Goal: Book appointment/travel/reservation

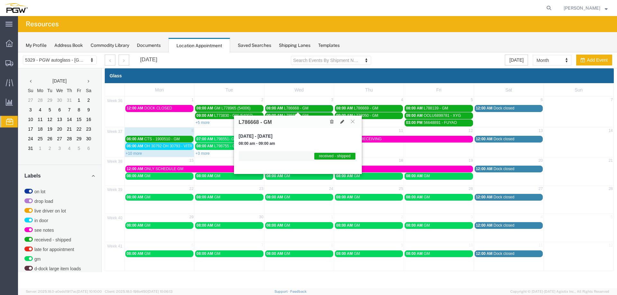
click at [299, 106] on link "08:00 AM L786668 - GM" at bounding box center [299, 108] width 68 height 7
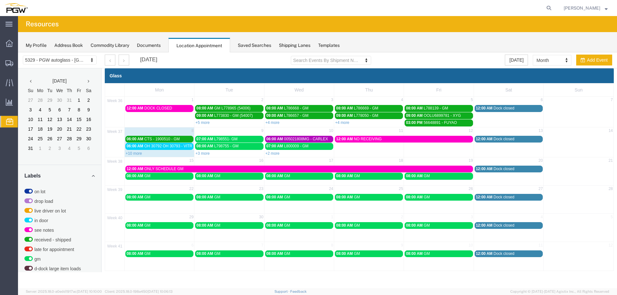
click at [271, 156] on div "+2 more" at bounding box center [299, 153] width 69 height 6
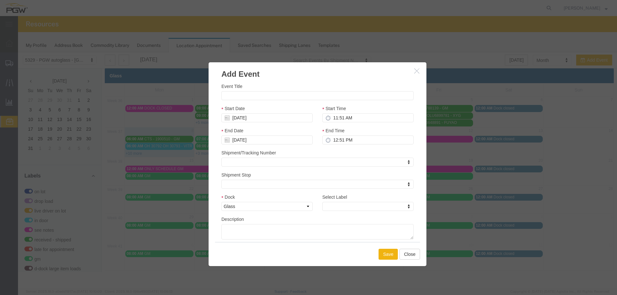
click at [418, 71] on icon "button" at bounding box center [416, 70] width 5 height 5
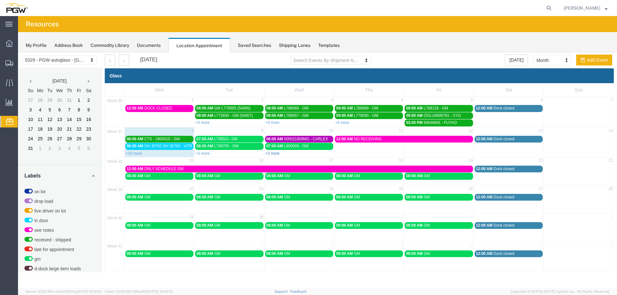
click at [277, 153] on link "+2 more" at bounding box center [273, 153] width 14 height 5
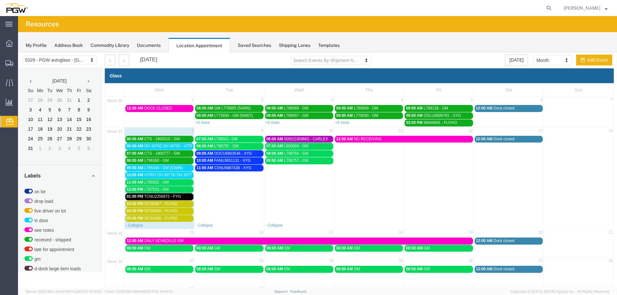
click at [190, 148] on span "OH 30792 OH 30793 - VITRO // 4HT" at bounding box center [175, 146] width 62 height 5
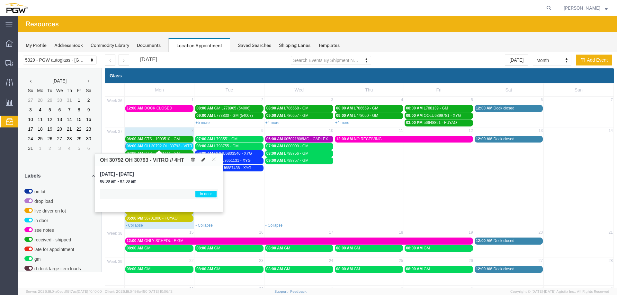
click at [203, 160] on icon at bounding box center [204, 160] width 4 height 5
select select "1"
select select "220"
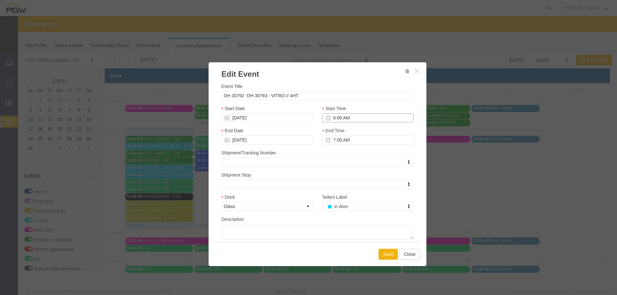
click at [329, 121] on input "6:00 AM" at bounding box center [367, 117] width 91 height 9
type input "2:00 PM"
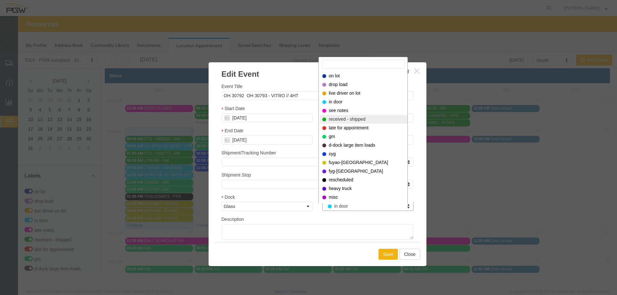
select select "200"
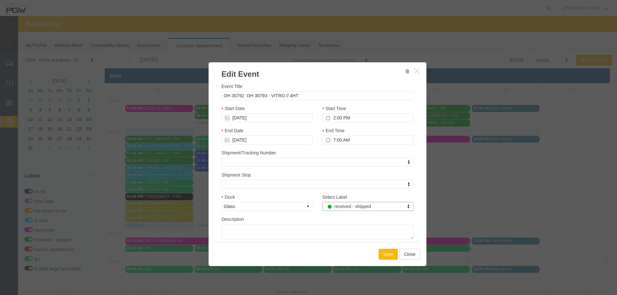
click at [379, 252] on button "Save" at bounding box center [388, 254] width 19 height 11
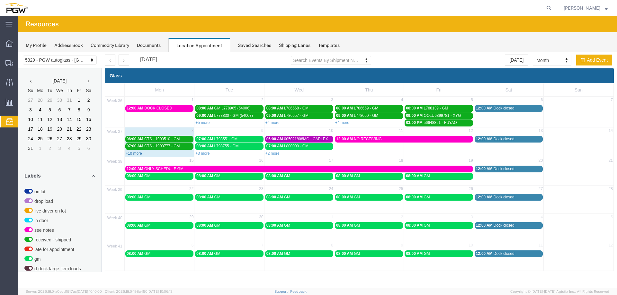
click at [131, 153] on link "+10 more" at bounding box center [134, 153] width 16 height 5
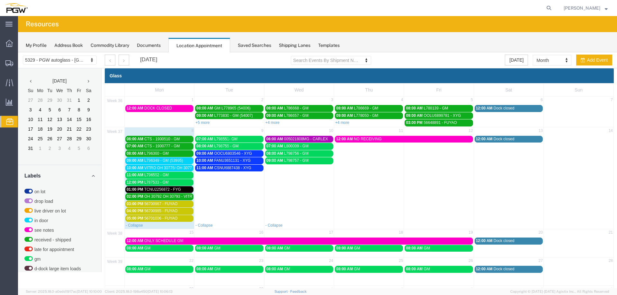
click at [141, 176] on span "11:00 AM" at bounding box center [135, 175] width 17 height 5
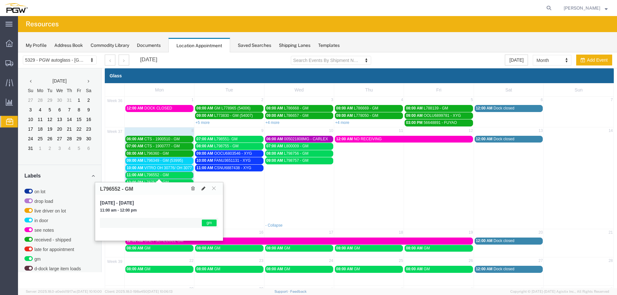
click at [204, 189] on icon at bounding box center [204, 188] width 4 height 5
select select "1"
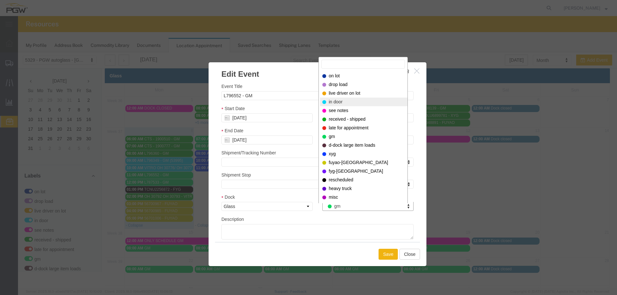
select select "220"
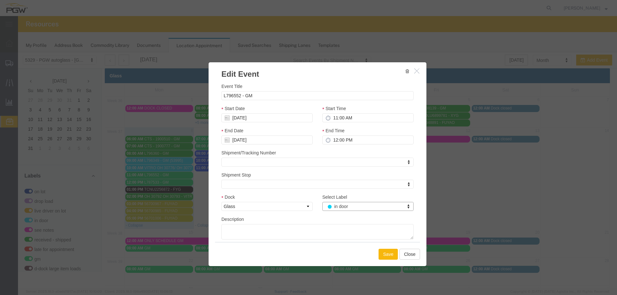
click at [381, 251] on button "Save" at bounding box center [388, 254] width 19 height 11
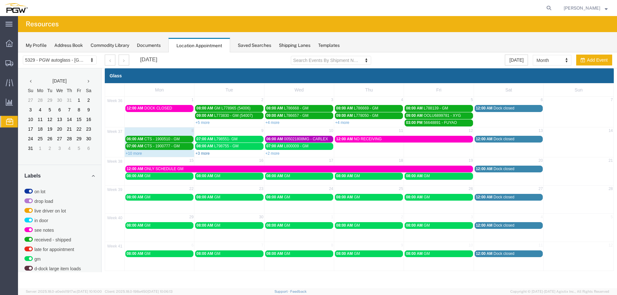
click at [204, 152] on link "+3 more" at bounding box center [202, 153] width 14 height 5
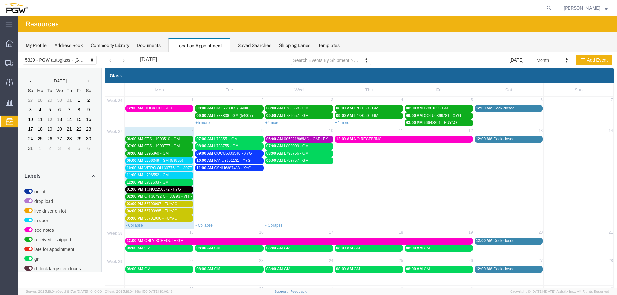
click at [165, 170] on span "VITRO OH 30776/ OH 30778 // SPLIT HT 8" at bounding box center [181, 168] width 74 height 5
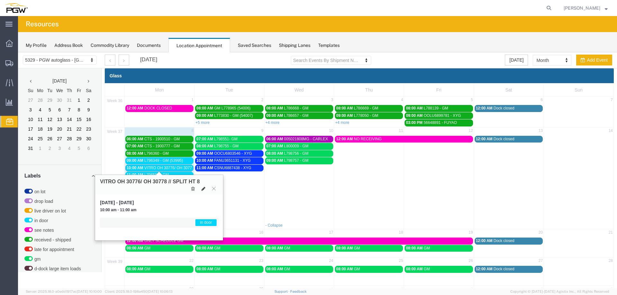
click at [203, 189] on icon at bounding box center [204, 189] width 4 height 5
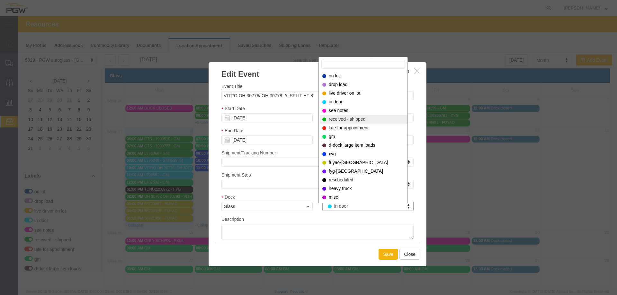
select select "200"
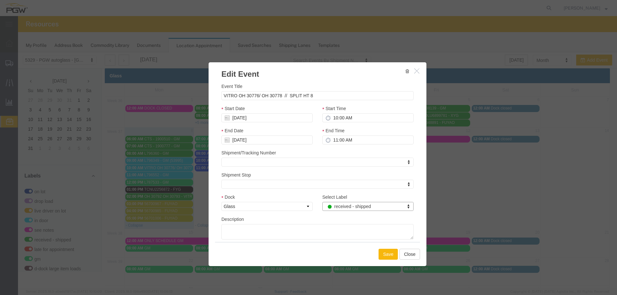
click at [384, 257] on button "Save" at bounding box center [388, 254] width 19 height 11
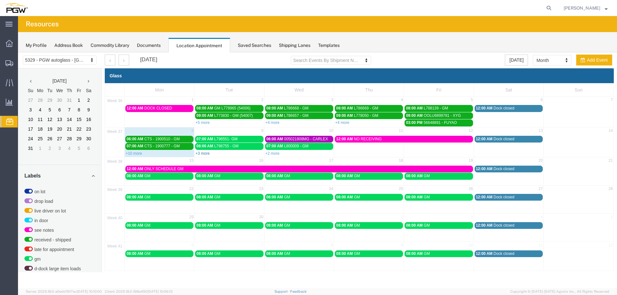
click at [206, 153] on link "+3 more" at bounding box center [202, 153] width 14 height 5
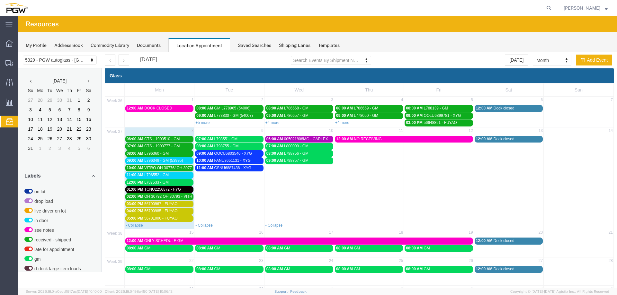
click at [165, 162] on span "L796349 - GM (53995)" at bounding box center [163, 160] width 39 height 5
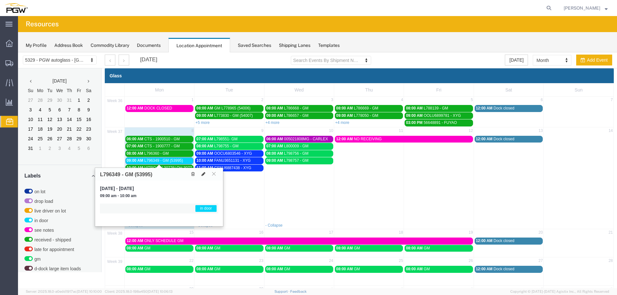
click at [204, 173] on icon at bounding box center [204, 174] width 4 height 5
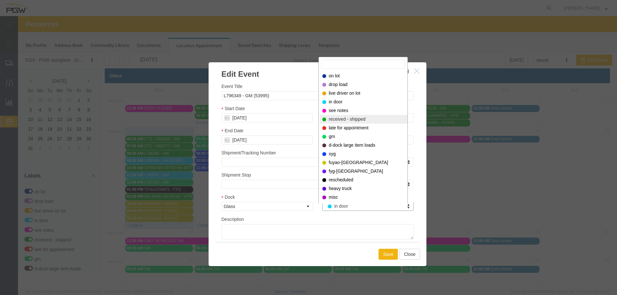
select select "200"
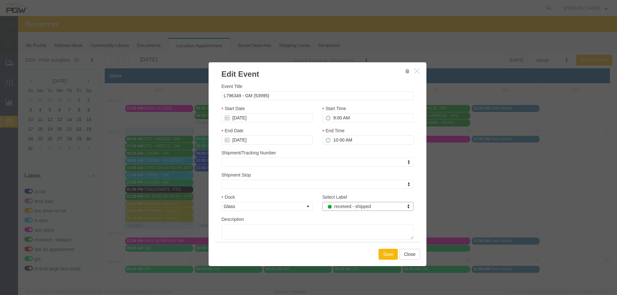
click at [379, 258] on button "Save" at bounding box center [388, 254] width 19 height 11
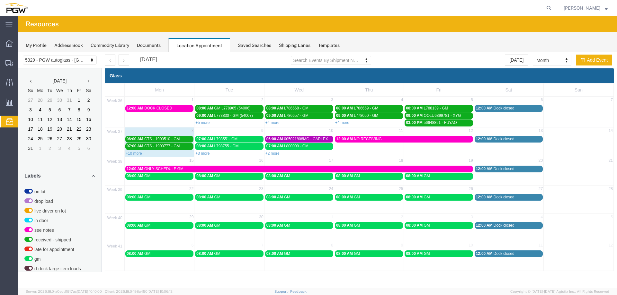
click at [199, 152] on link "+3 more" at bounding box center [202, 153] width 14 height 5
